Goal: Task Accomplishment & Management: Manage account settings

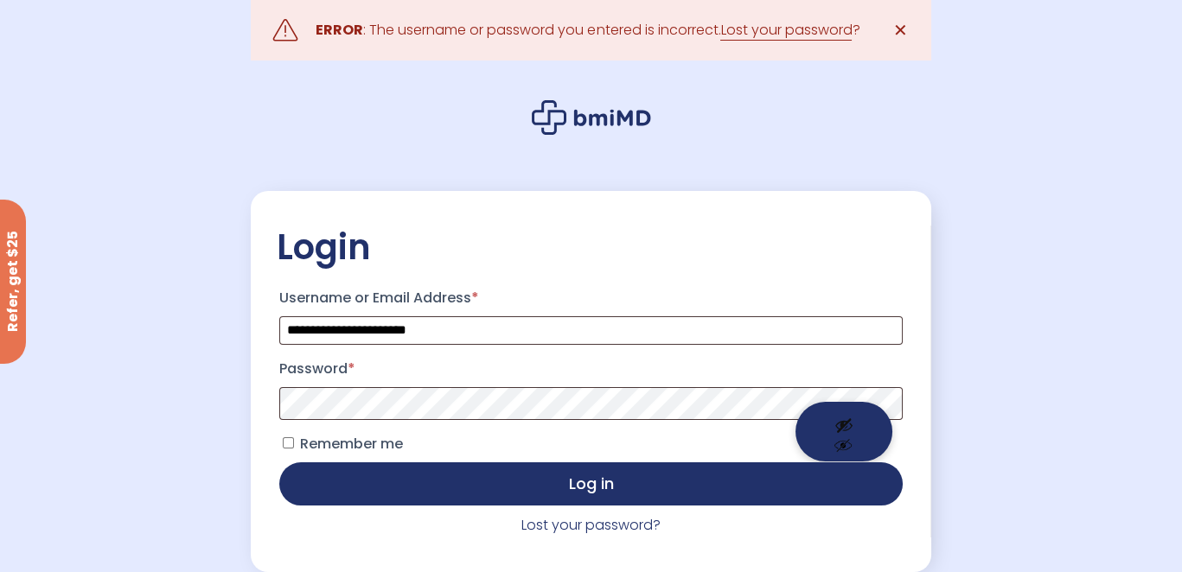
click at [842, 448] on button "Show password" at bounding box center [843, 432] width 97 height 60
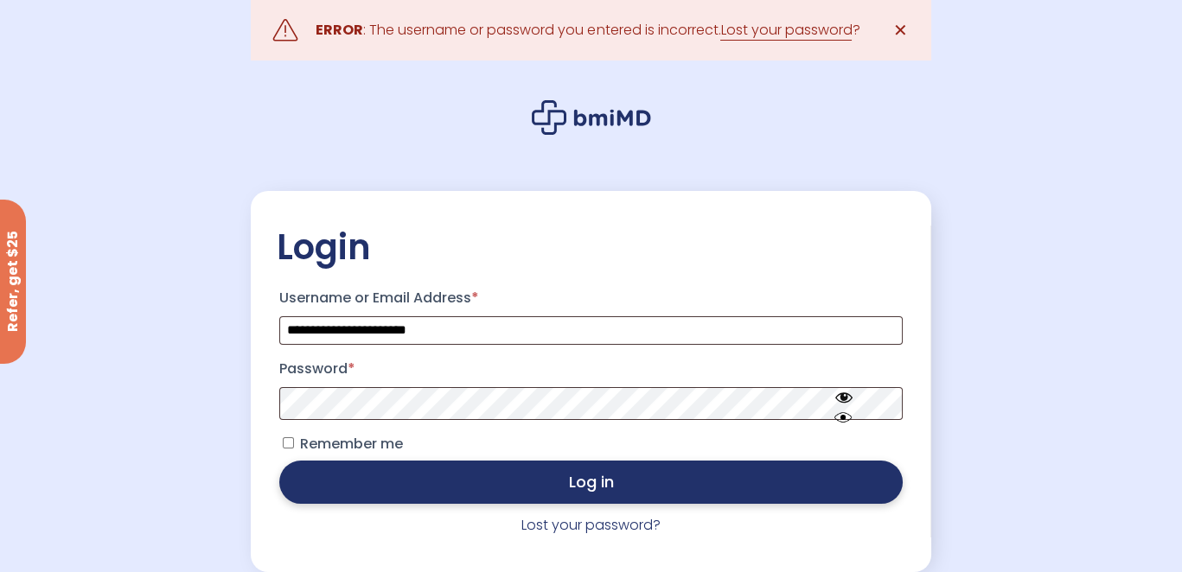
click at [444, 489] on button "Log in" at bounding box center [590, 482] width 622 height 43
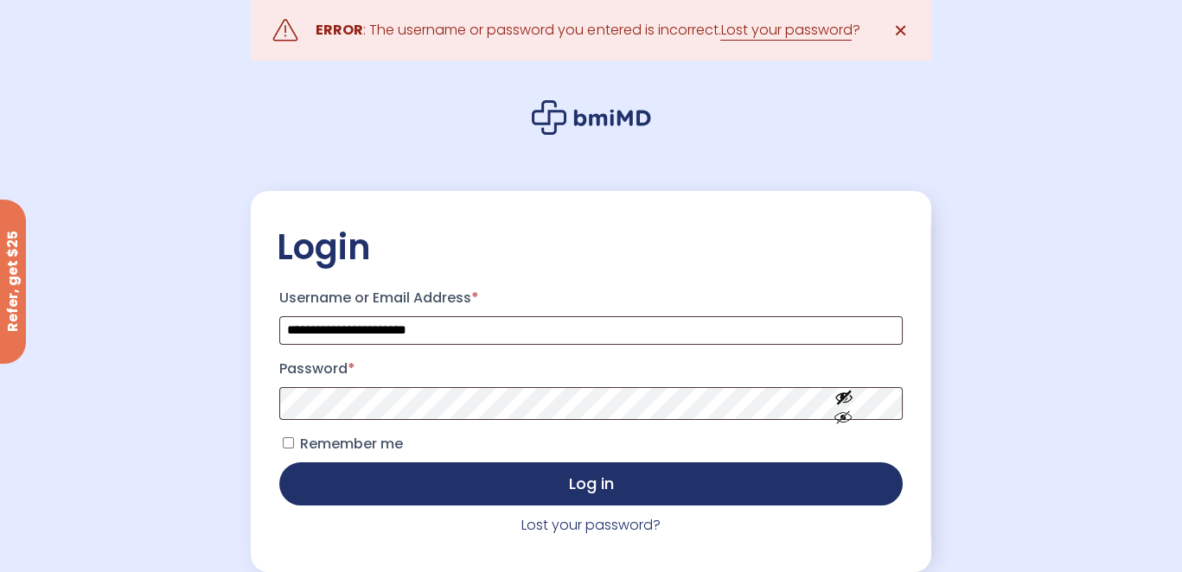
click at [907, 31] on link "✕" at bounding box center [900, 30] width 35 height 35
